Goal: Find specific page/section: Find specific page/section

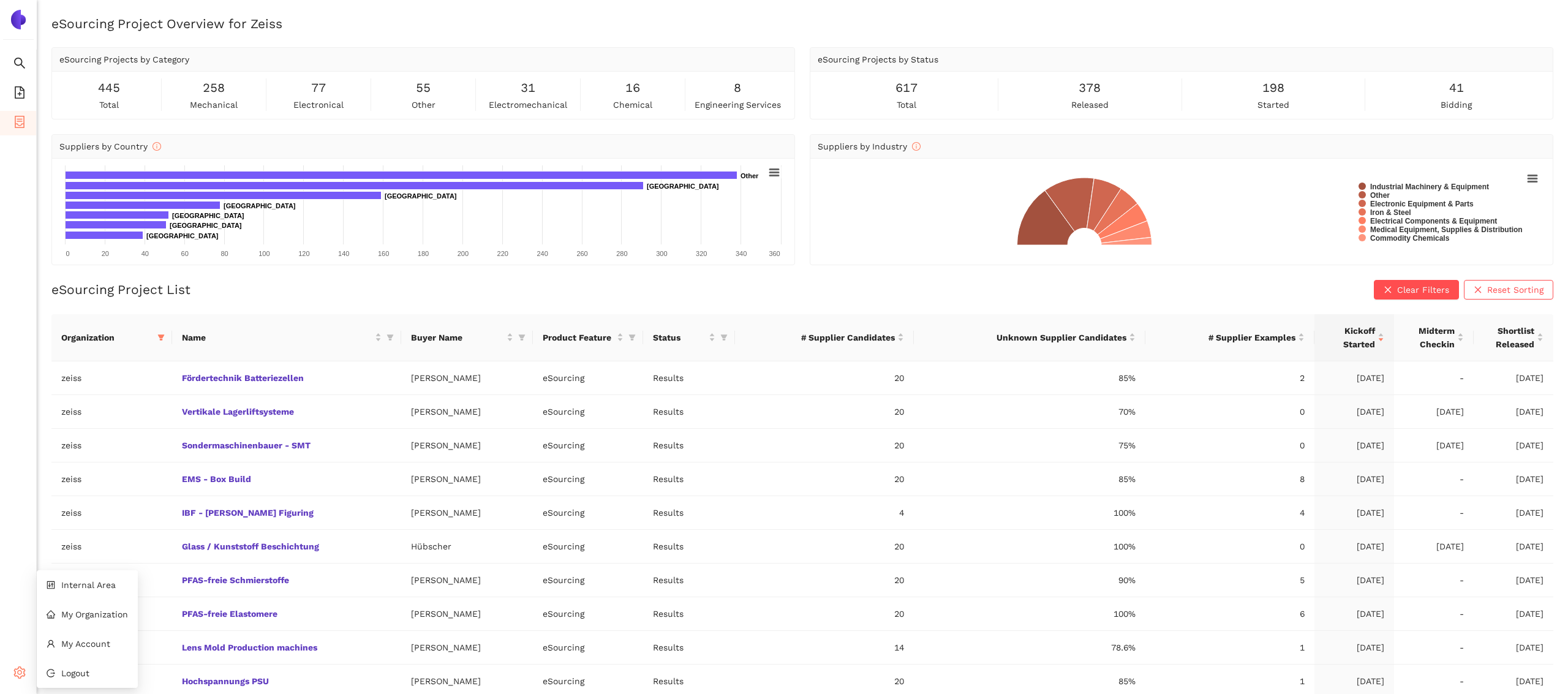
click at [21, 677] on icon "setting" at bounding box center [20, 673] width 12 height 13
click at [66, 609] on span "My Organization" at bounding box center [94, 614] width 67 height 9
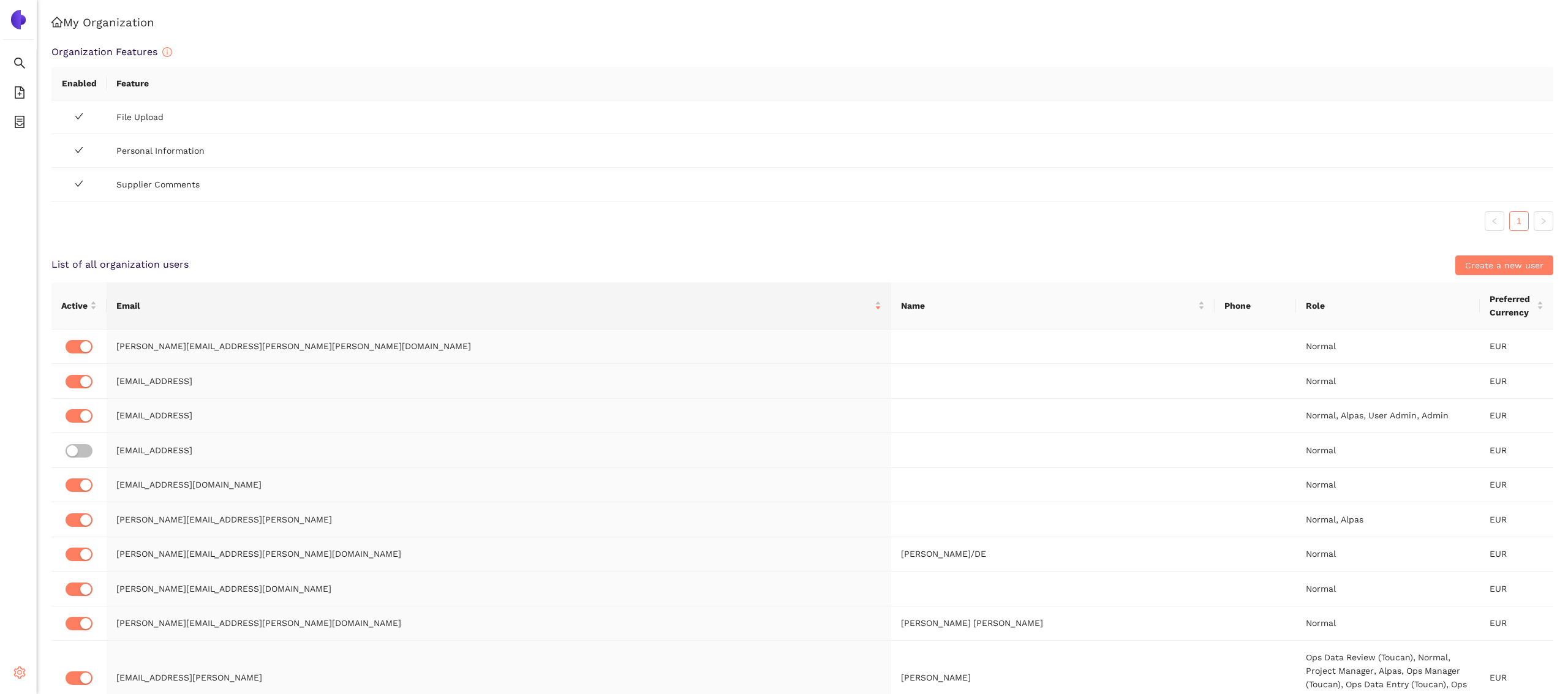
click at [17, 681] on span "setting" at bounding box center [20, 674] width 13 height 24
click at [82, 571] on ul "Internal Area My Organization My Account Logout" at bounding box center [87, 629] width 101 height 117
click at [86, 587] on span "Internal Area" at bounding box center [88, 585] width 54 height 9
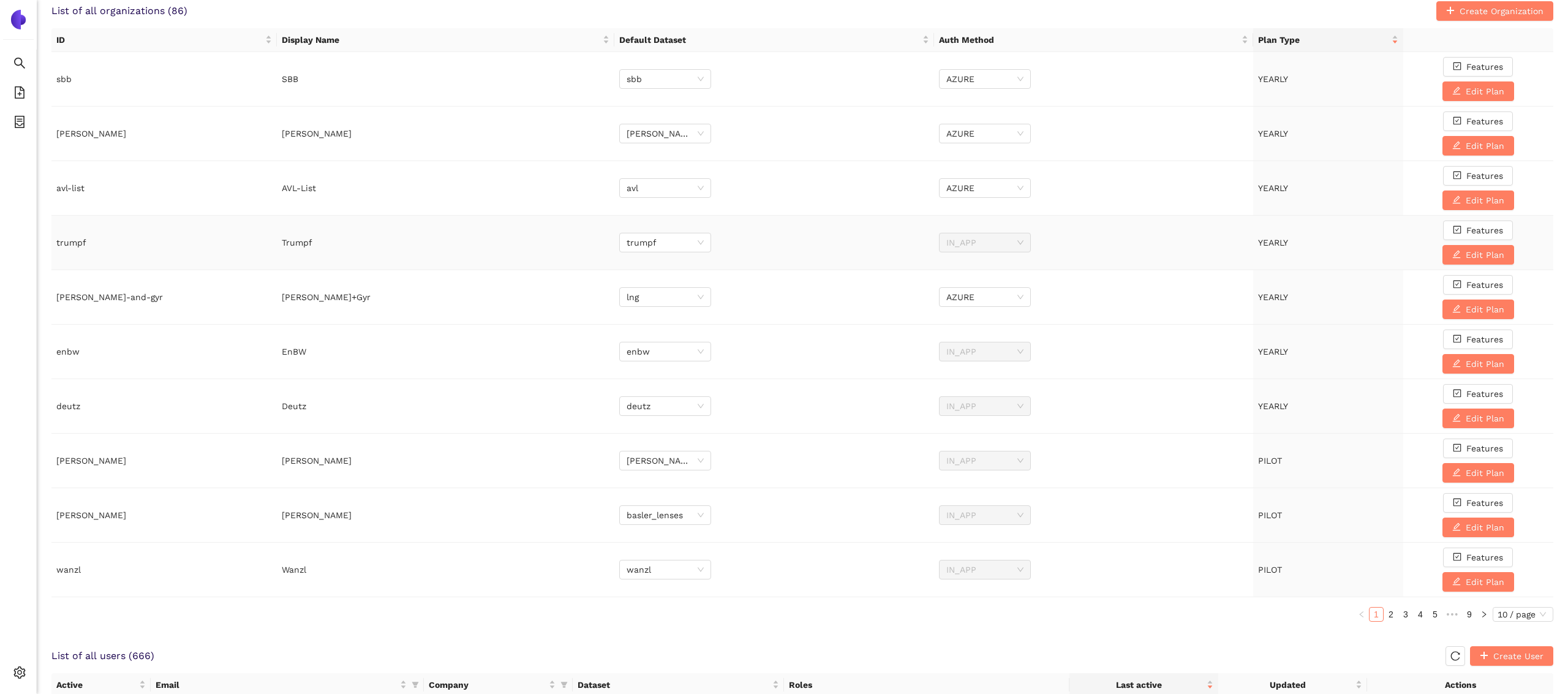
scroll to position [530, 0]
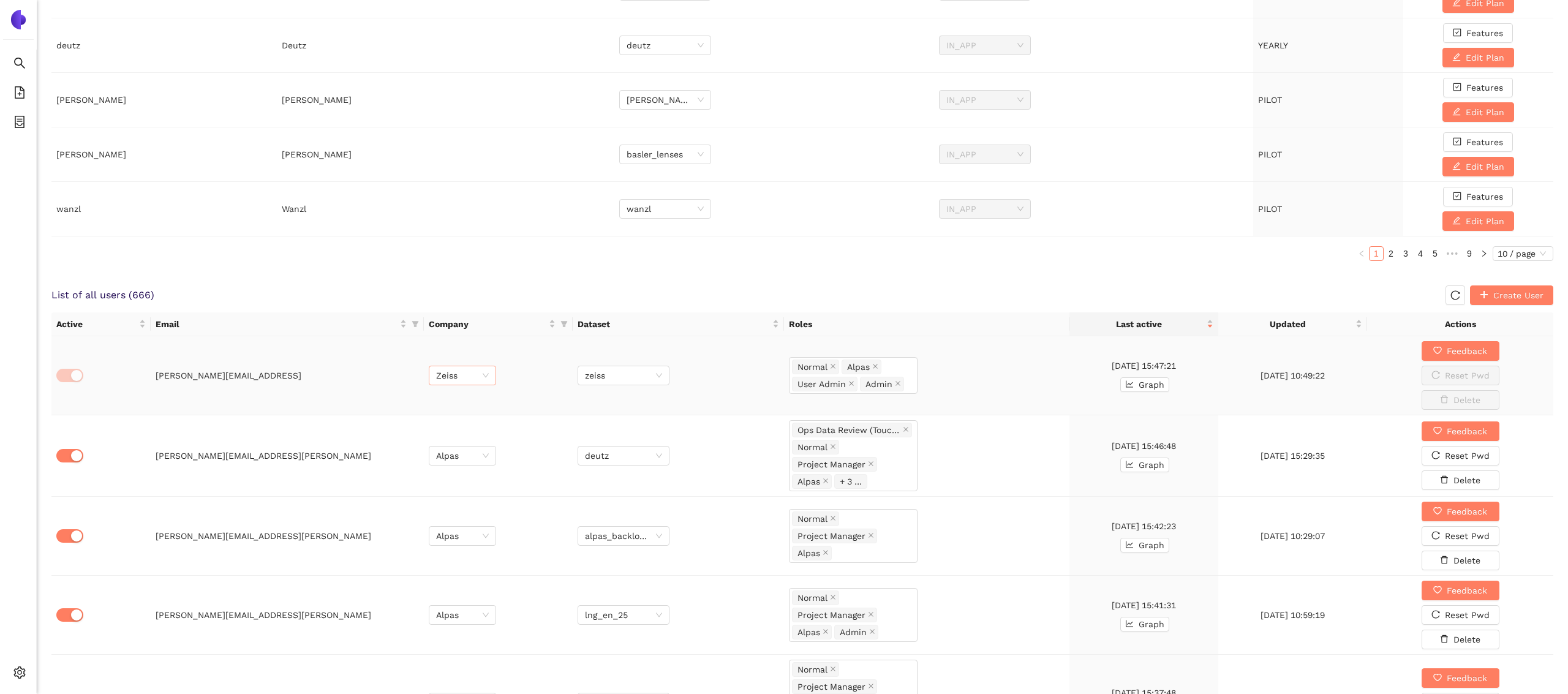
click at [484, 367] on span "Zeiss" at bounding box center [462, 375] width 53 height 18
type input "enbw"
click at [478, 397] on div "EnBW" at bounding box center [461, 397] width 53 height 13
click at [626, 377] on span "zeiss" at bounding box center [623, 375] width 77 height 18
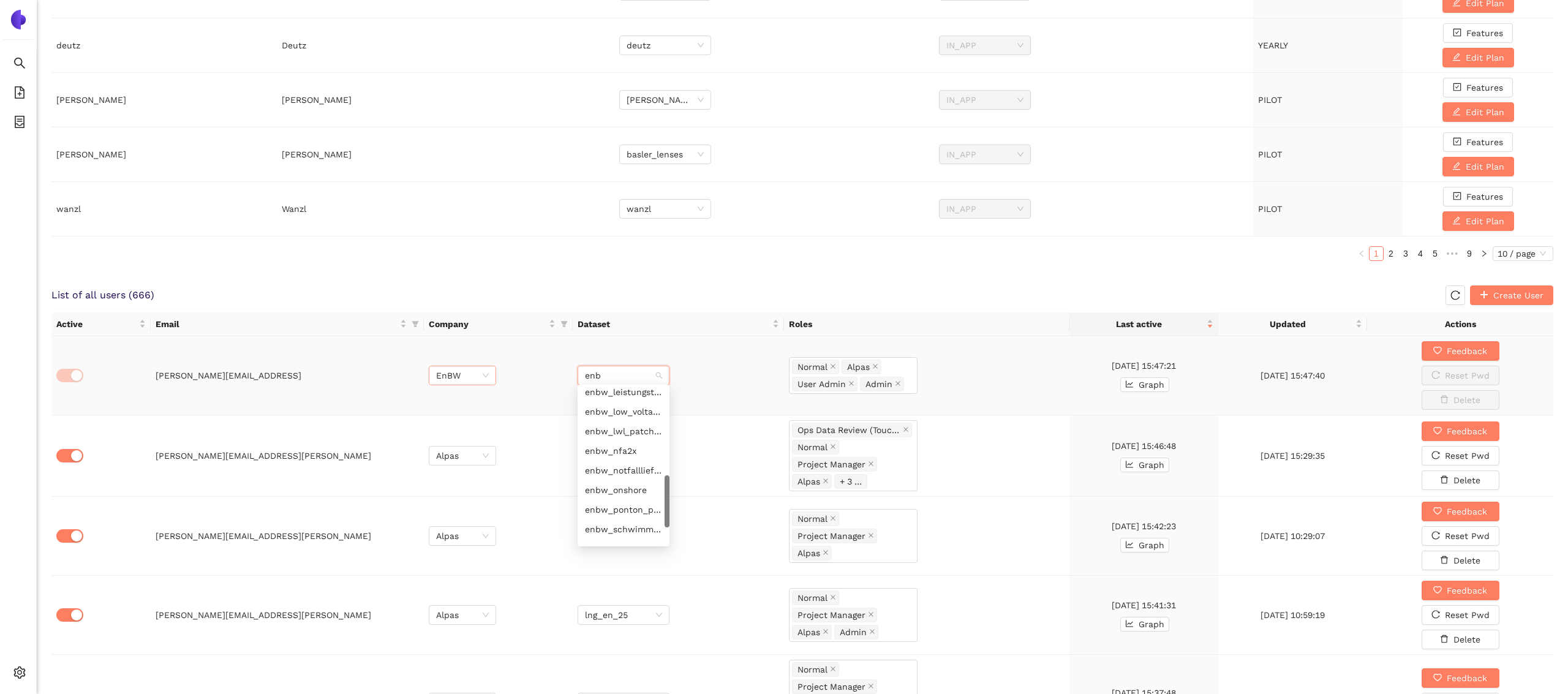
type input "enbw"
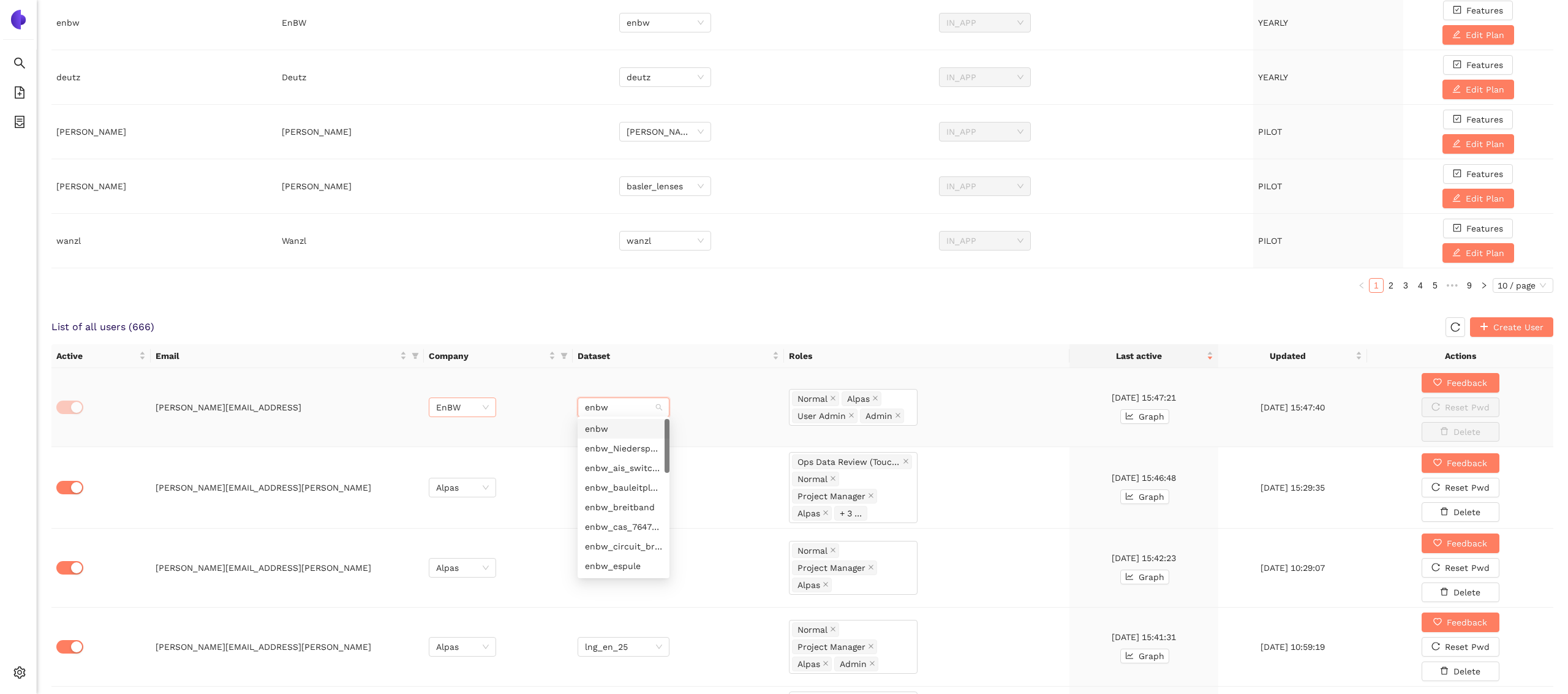
click at [623, 428] on div "enbw" at bounding box center [623, 428] width 77 height 13
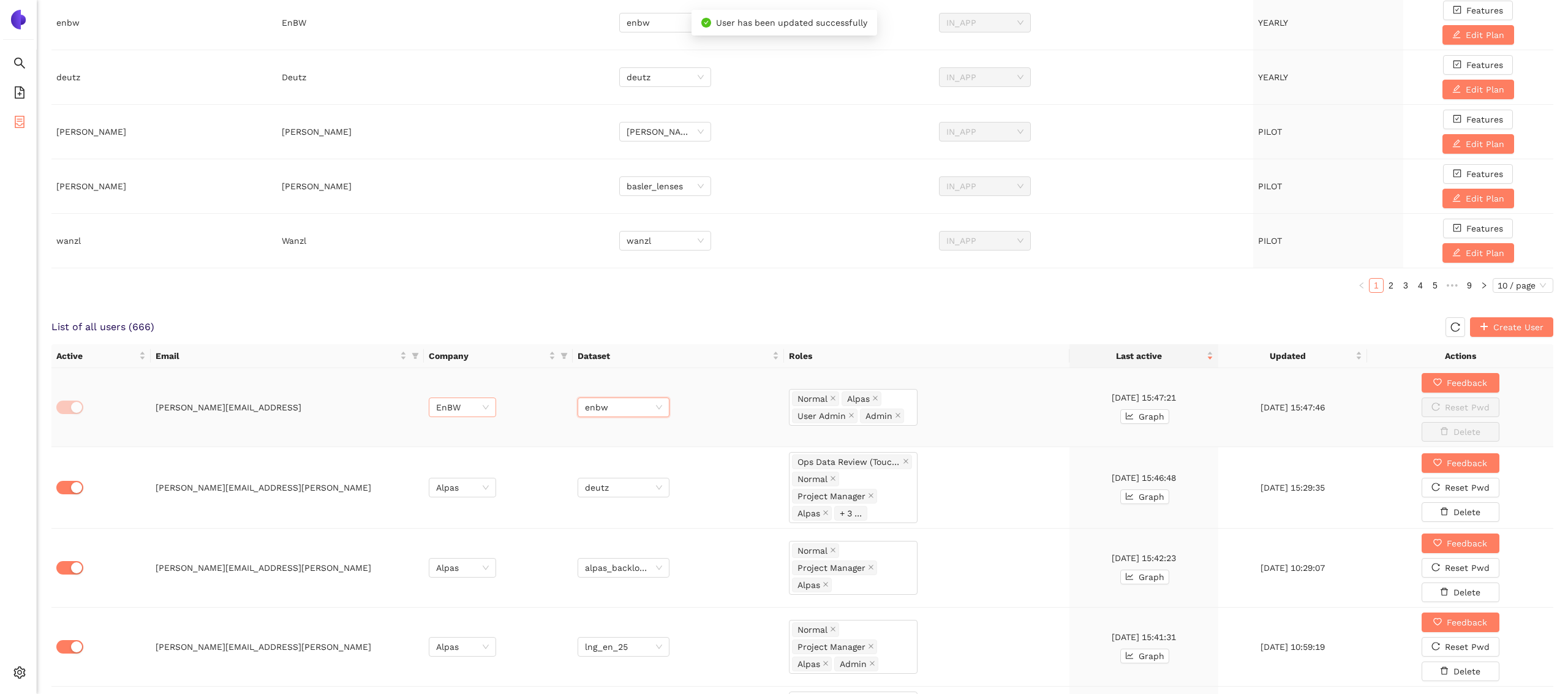
click at [16, 121] on icon "container" at bounding box center [20, 122] width 13 height 13
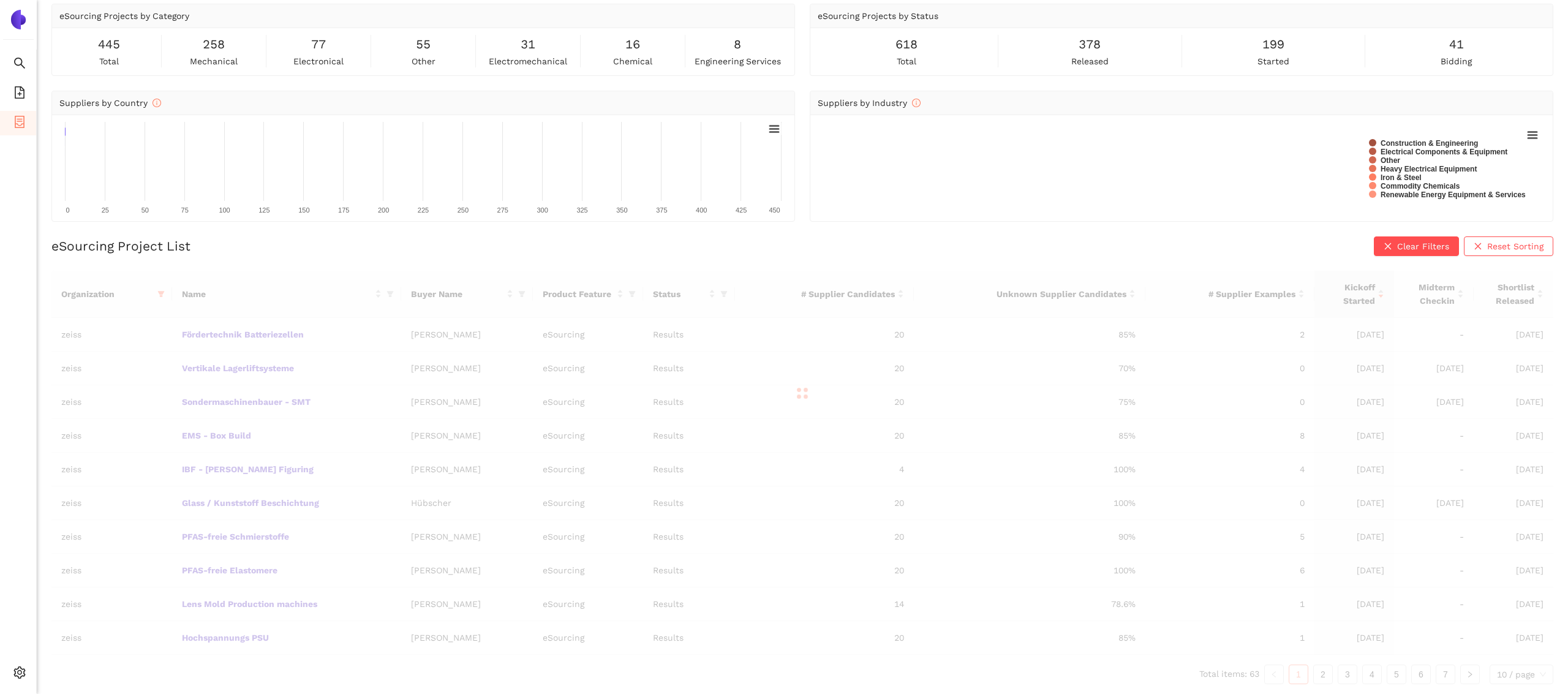
scroll to position [39, 0]
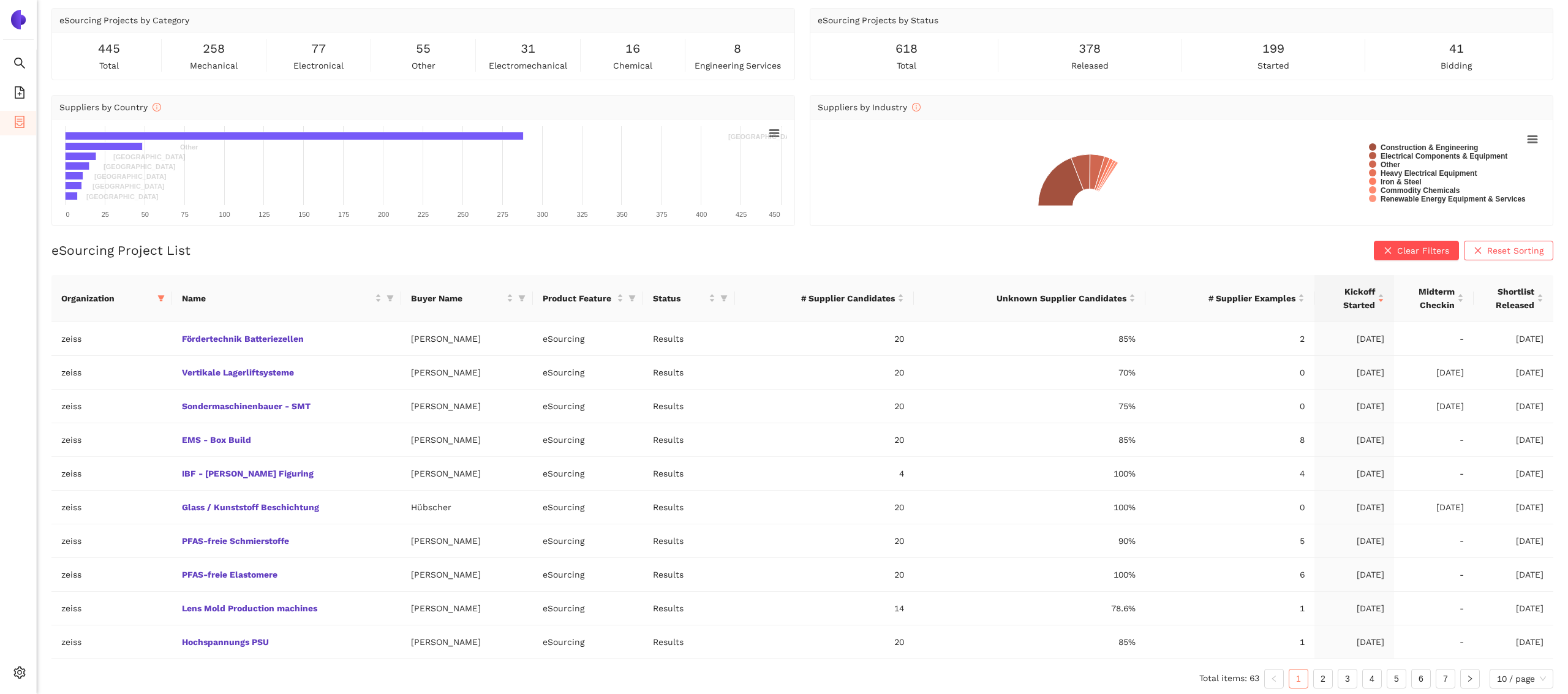
click at [161, 296] on icon "filter" at bounding box center [161, 298] width 7 height 6
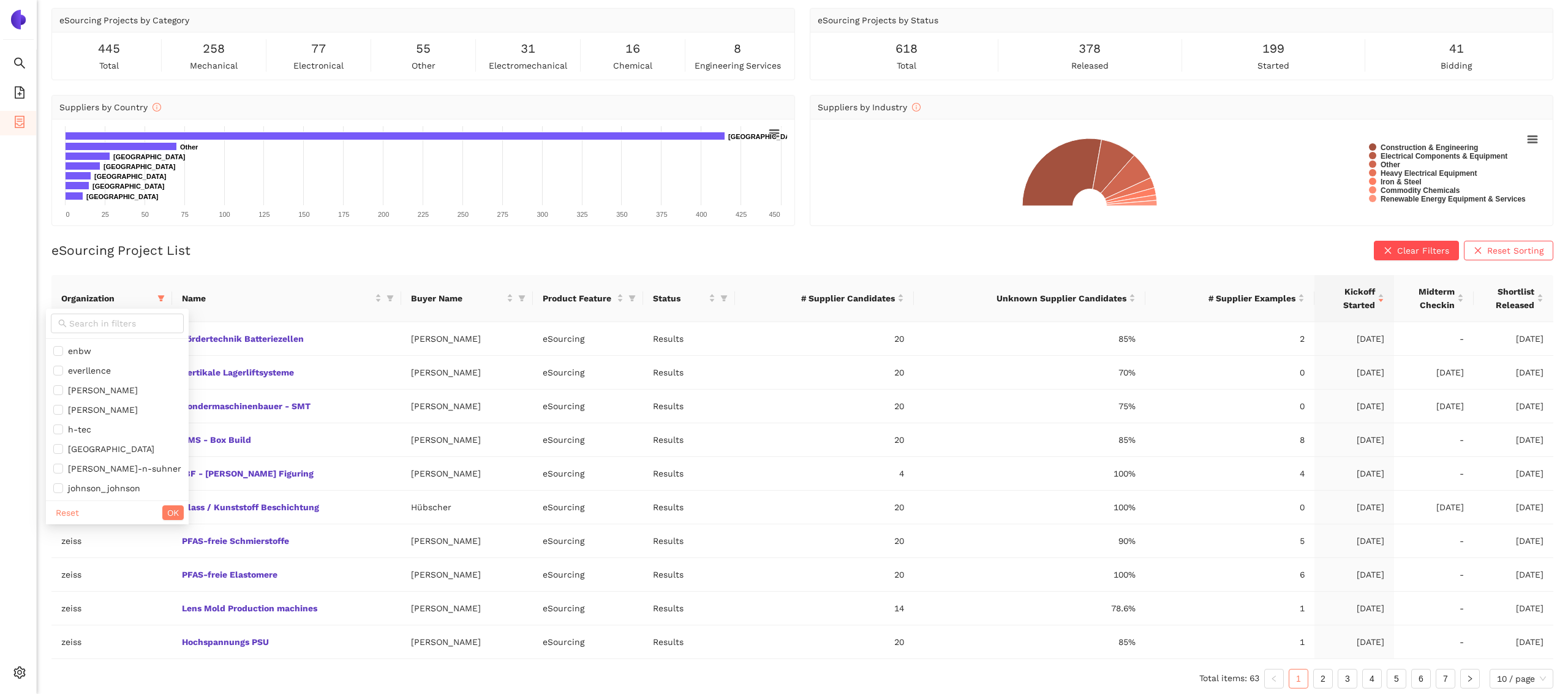
scroll to position [453, 0]
click at [93, 346] on span "enbw" at bounding box center [117, 348] width 128 height 13
checkbox input "true"
click at [92, 467] on span "zeiss" at bounding box center [117, 468] width 128 height 13
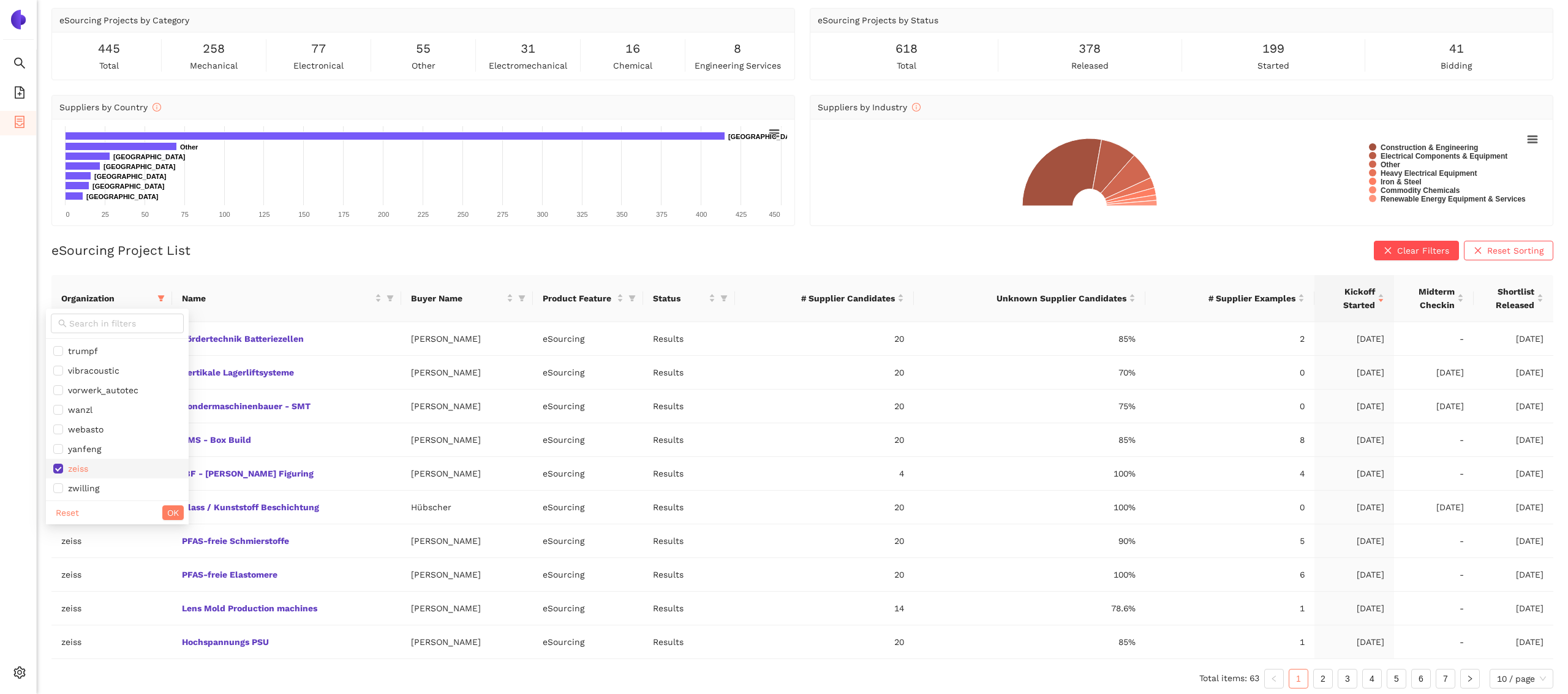
checkbox input "false"
click at [167, 518] on span "OK" at bounding box center [172, 512] width 12 height 13
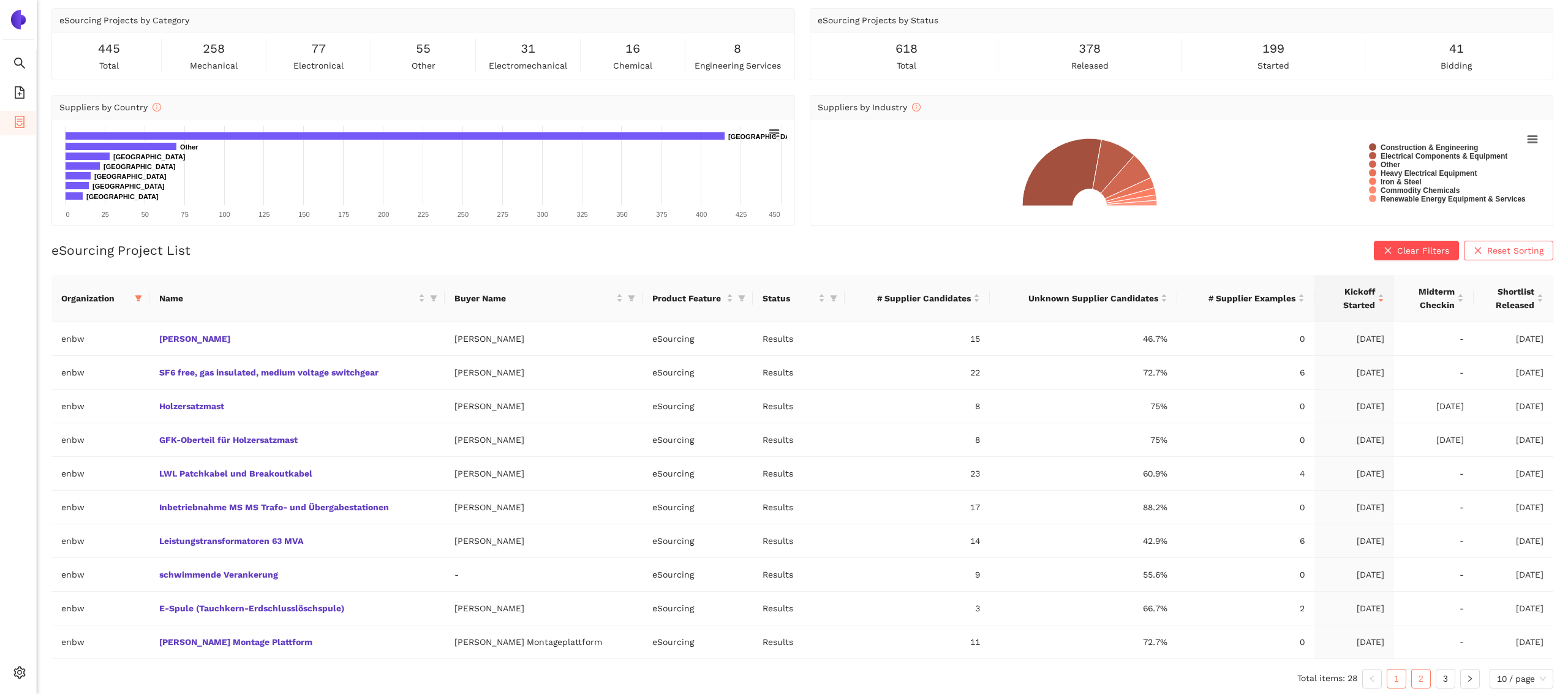
click at [1426, 673] on link "2" at bounding box center [1421, 678] width 18 height 18
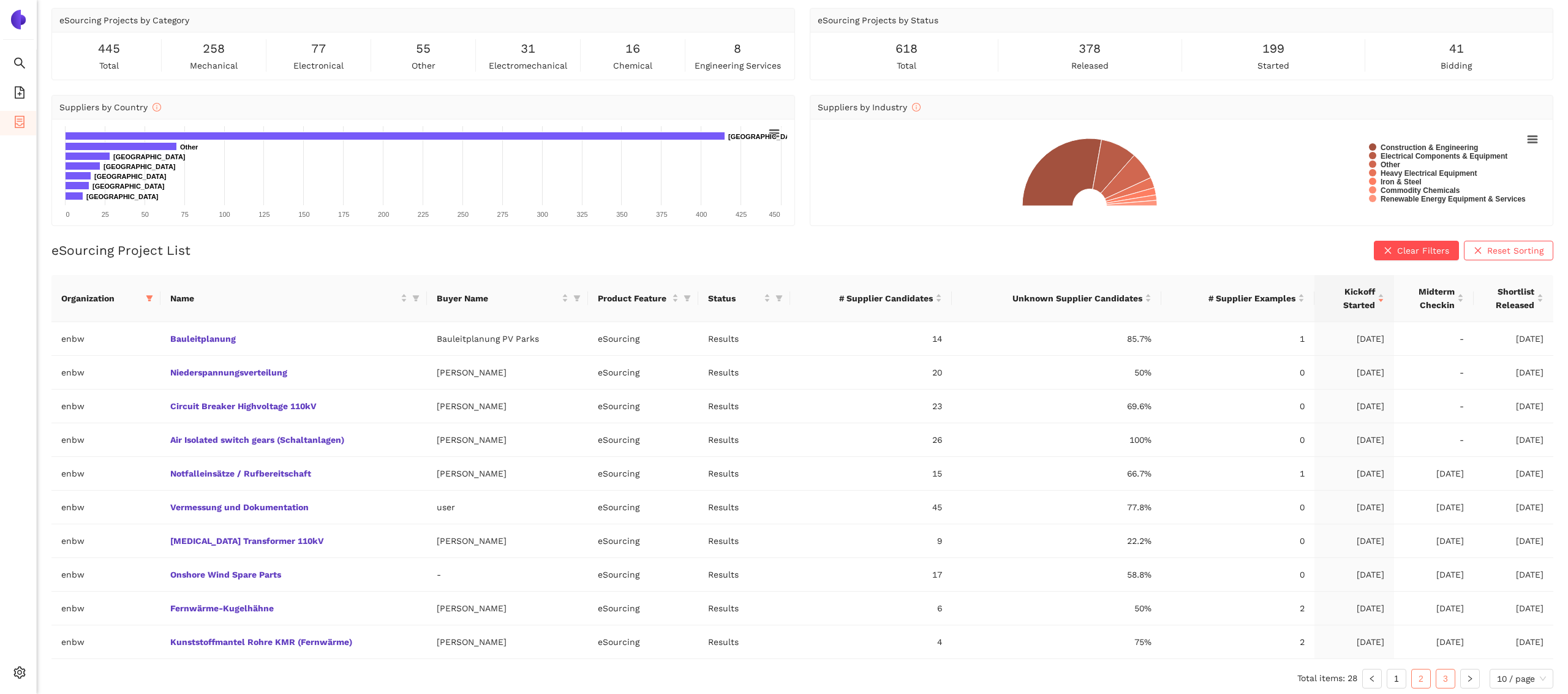
click at [1440, 677] on link "3" at bounding box center [1445, 678] width 18 height 18
